Goal: Task Accomplishment & Management: Manage account settings

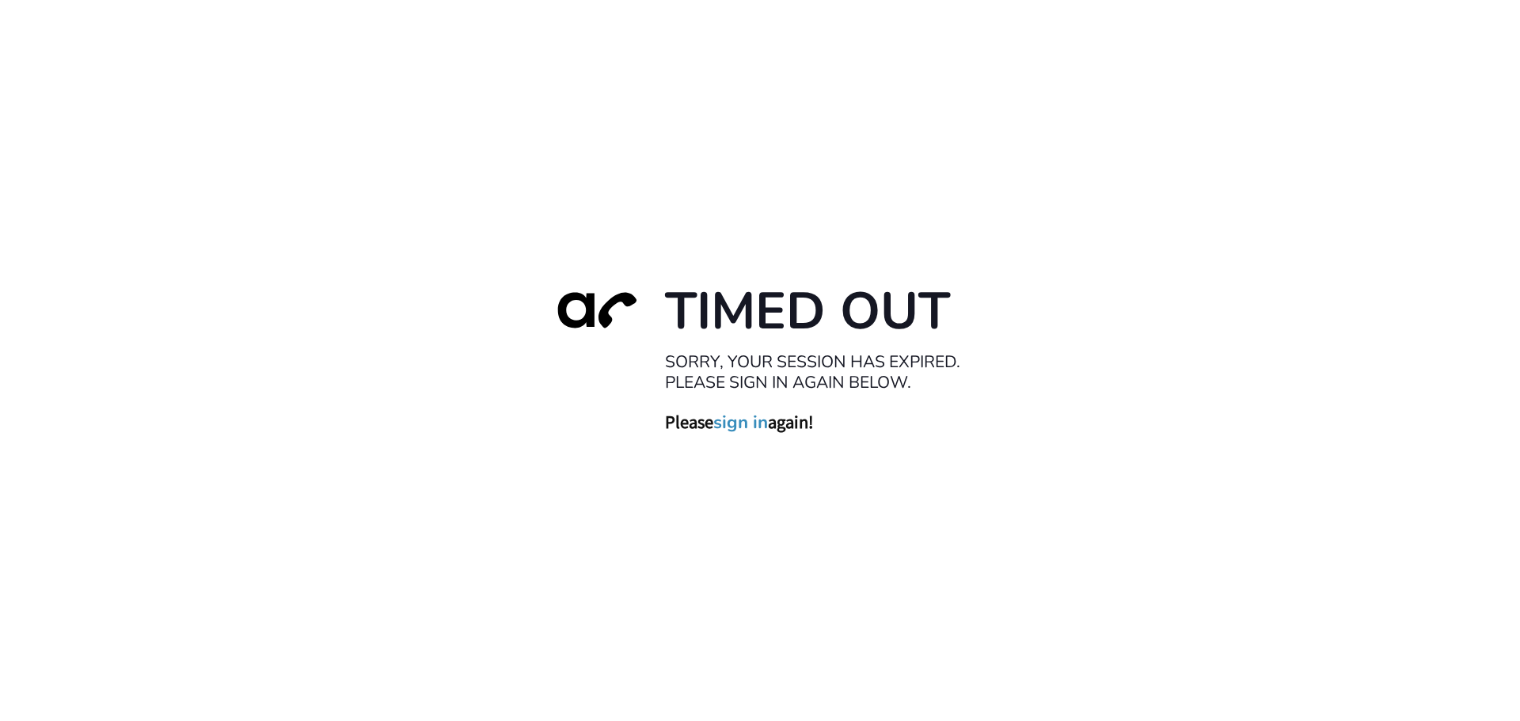
click at [739, 427] on link "sign in" at bounding box center [740, 422] width 55 height 22
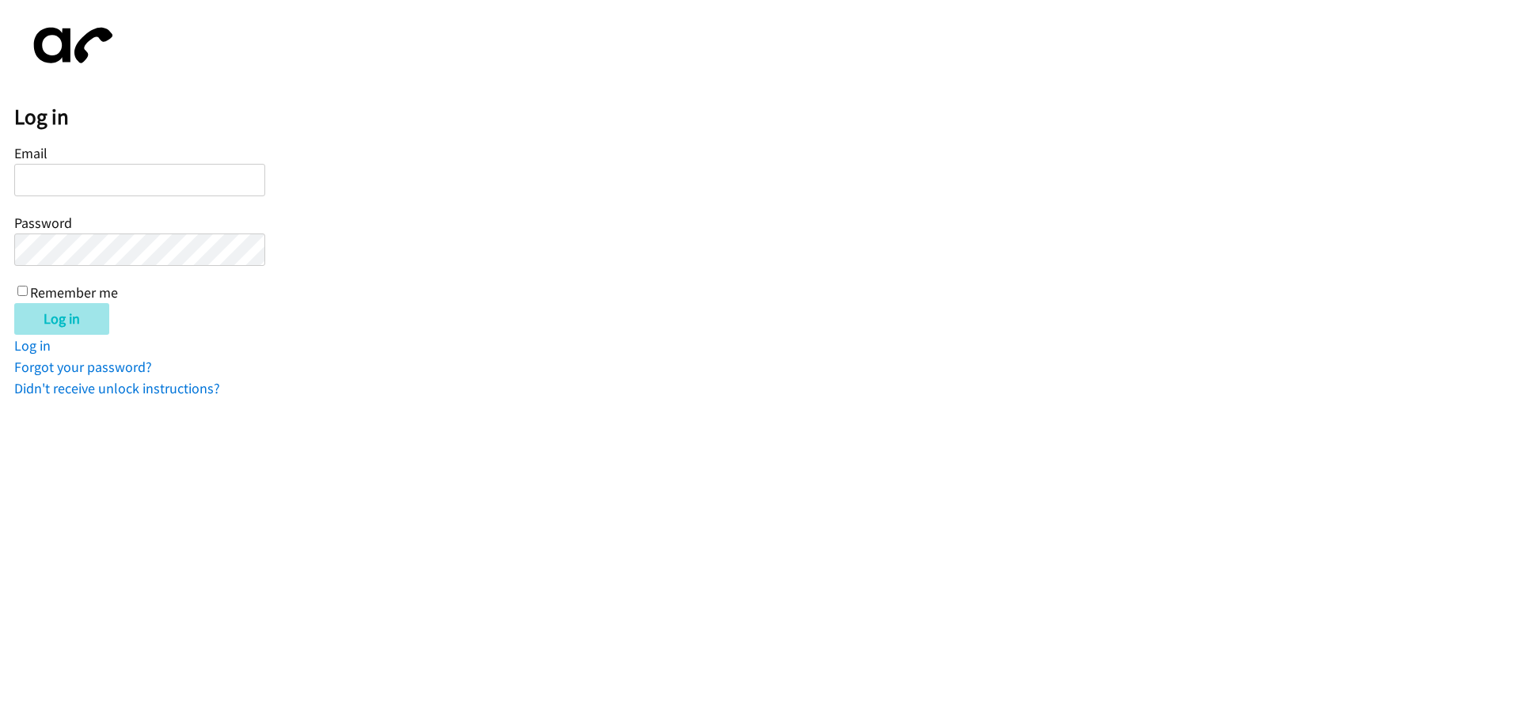
type input "[EMAIL_ADDRESS][DOMAIN_NAME]"
click at [55, 320] on input "Log in" at bounding box center [61, 319] width 95 height 32
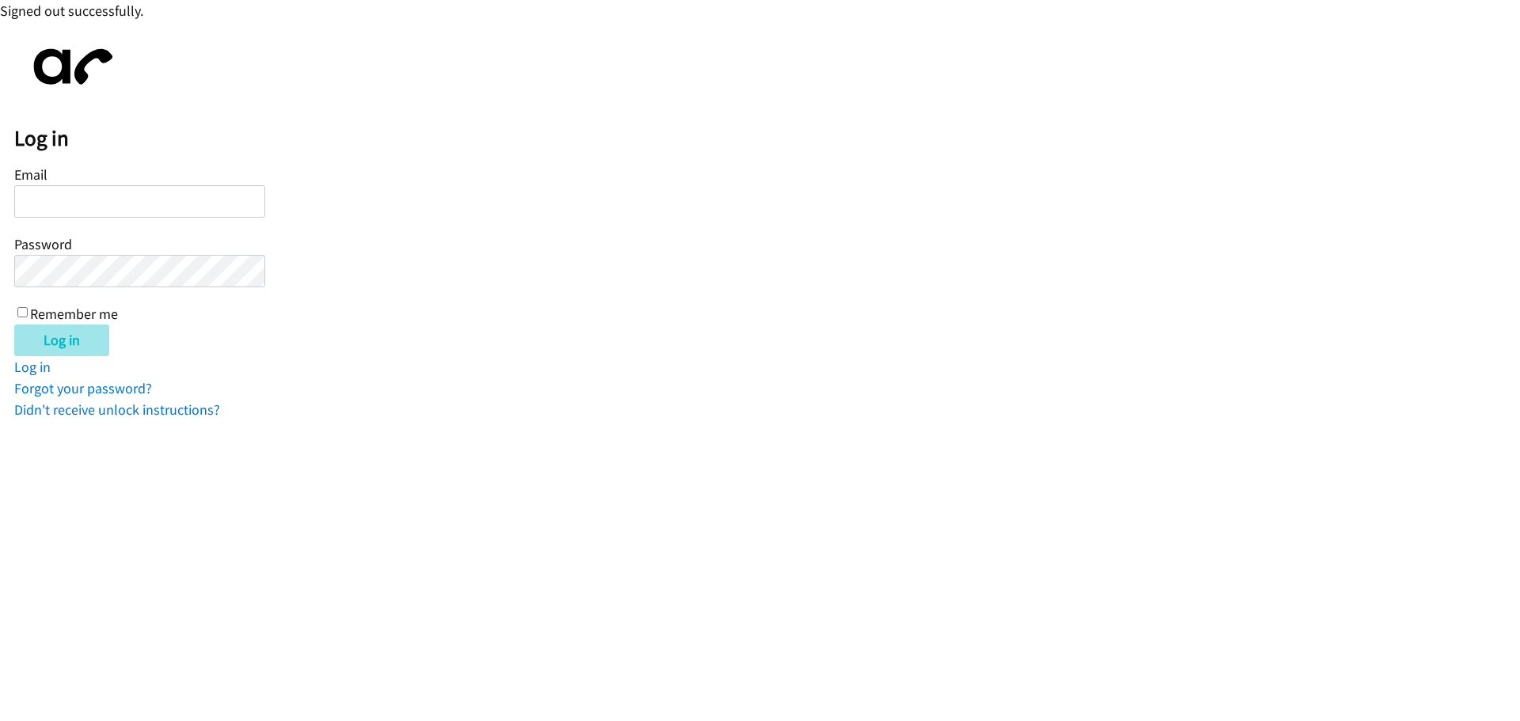
type input "[EMAIL_ADDRESS][DOMAIN_NAME]"
click at [68, 340] on input "Log in" at bounding box center [61, 341] width 95 height 32
